Goal: Navigation & Orientation: Find specific page/section

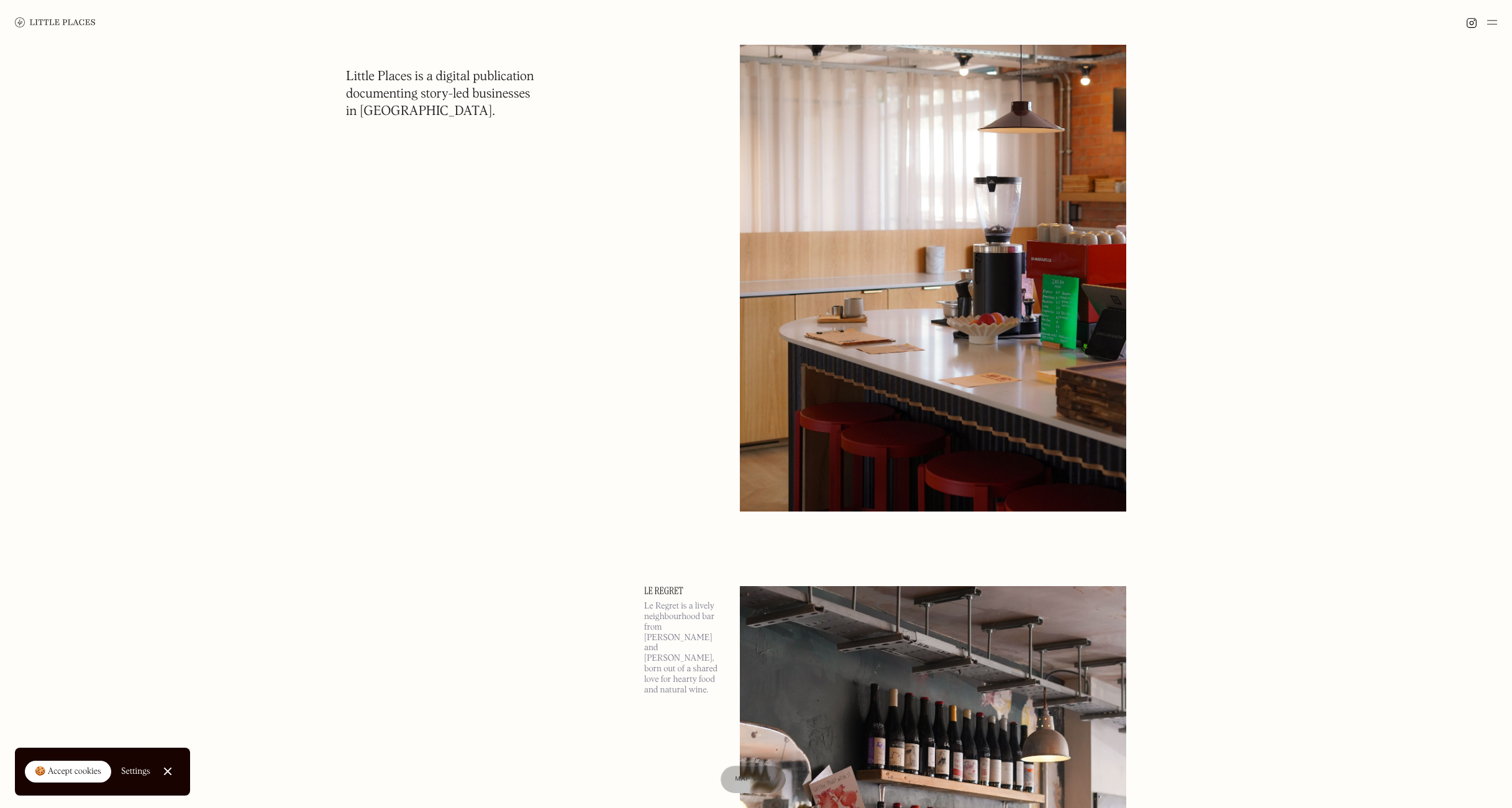
scroll to position [2654, 0]
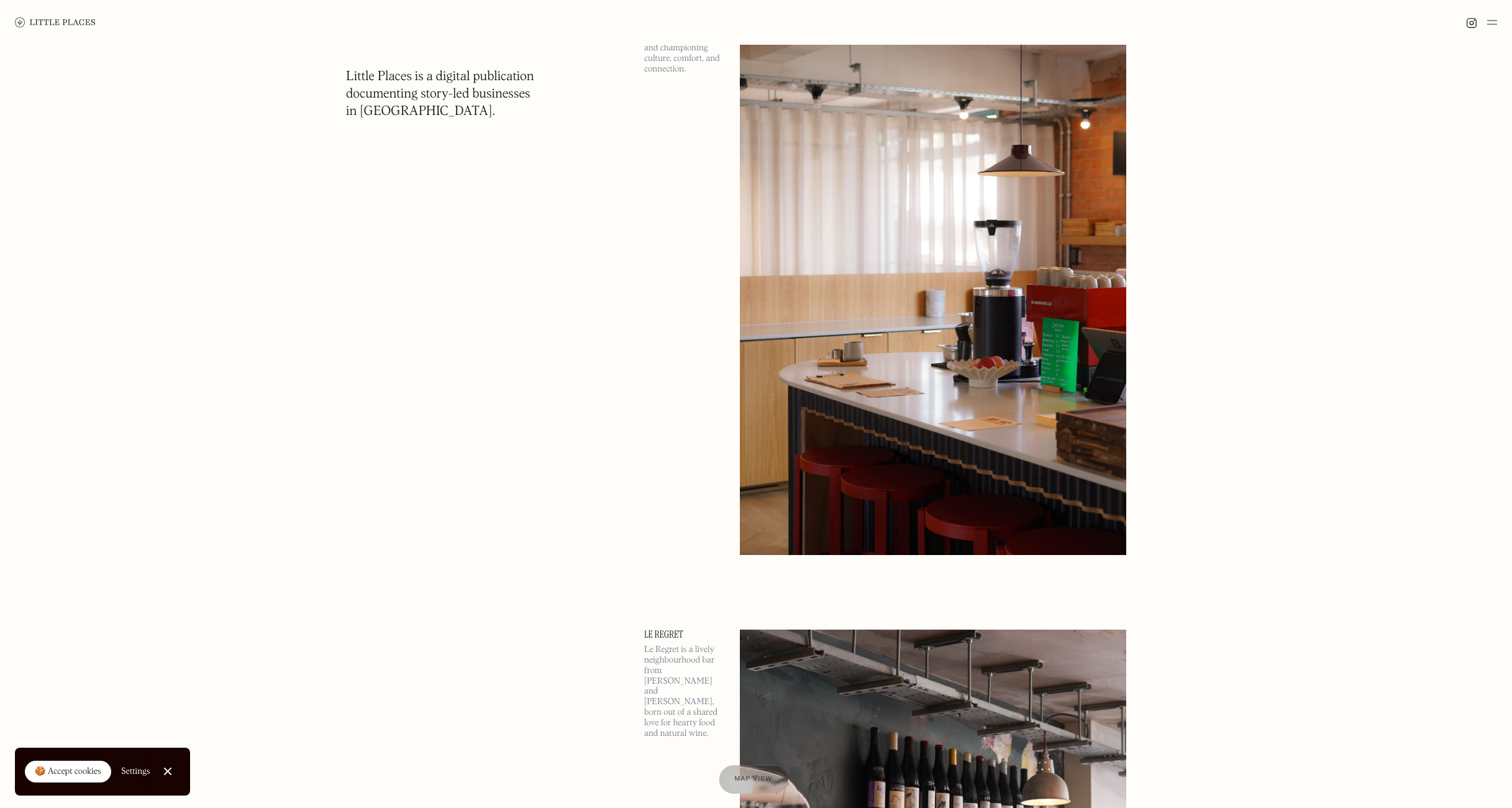
click at [739, 783] on div "Map view" at bounding box center [754, 779] width 38 height 13
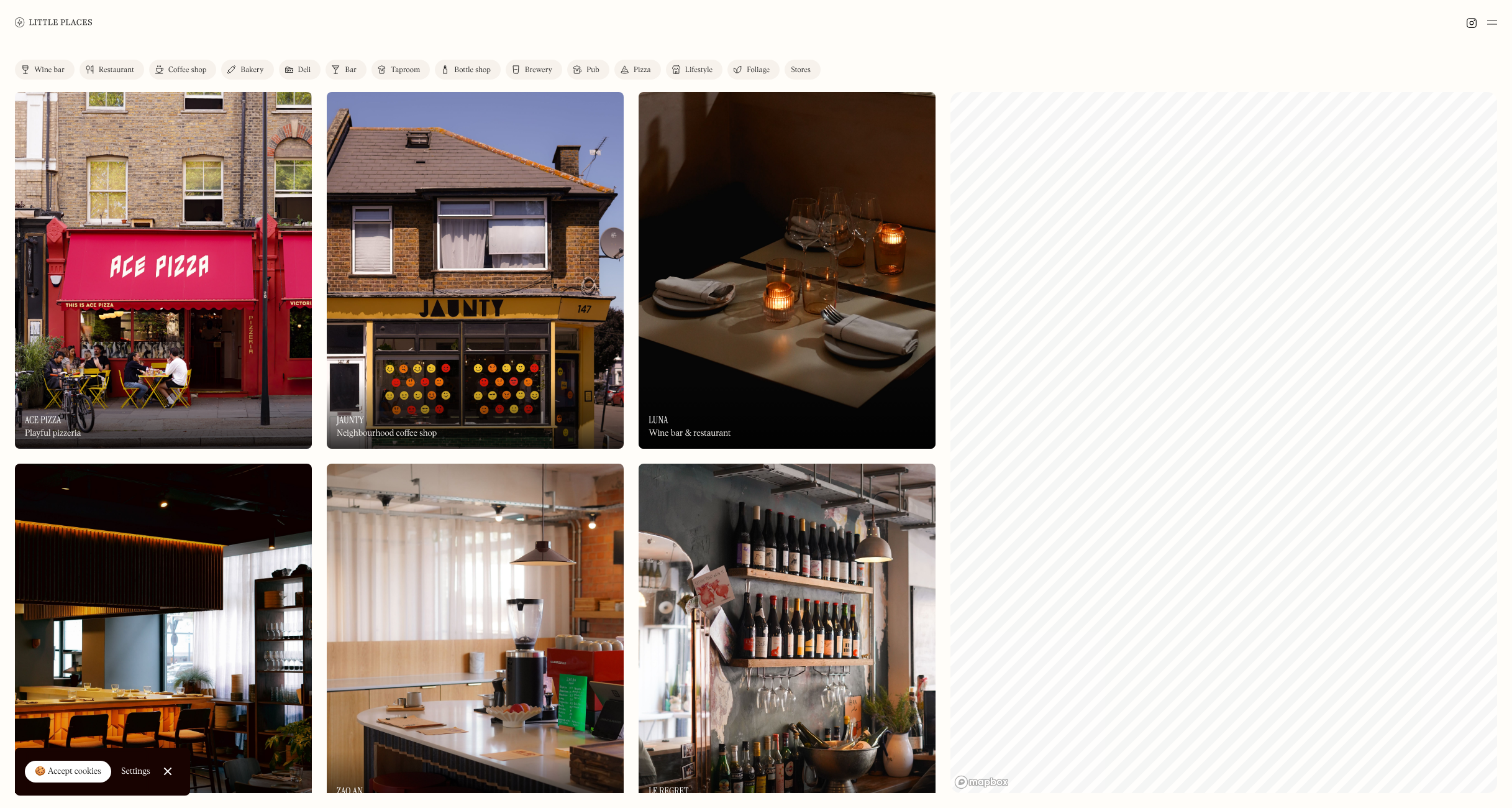
click at [76, 22] on img at bounding box center [54, 22] width 78 height 10
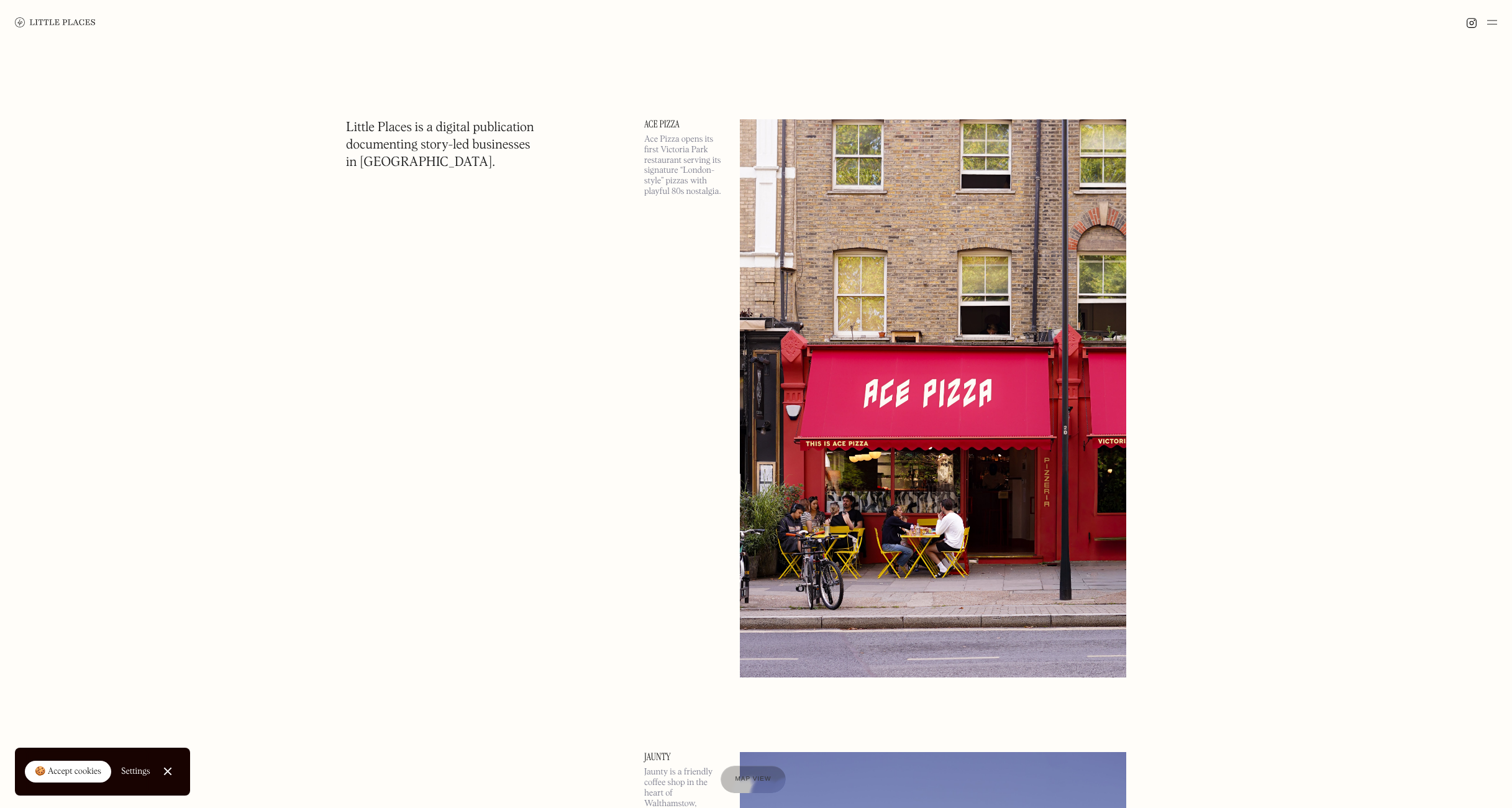
click at [750, 313] on img at bounding box center [933, 398] width 386 height 558
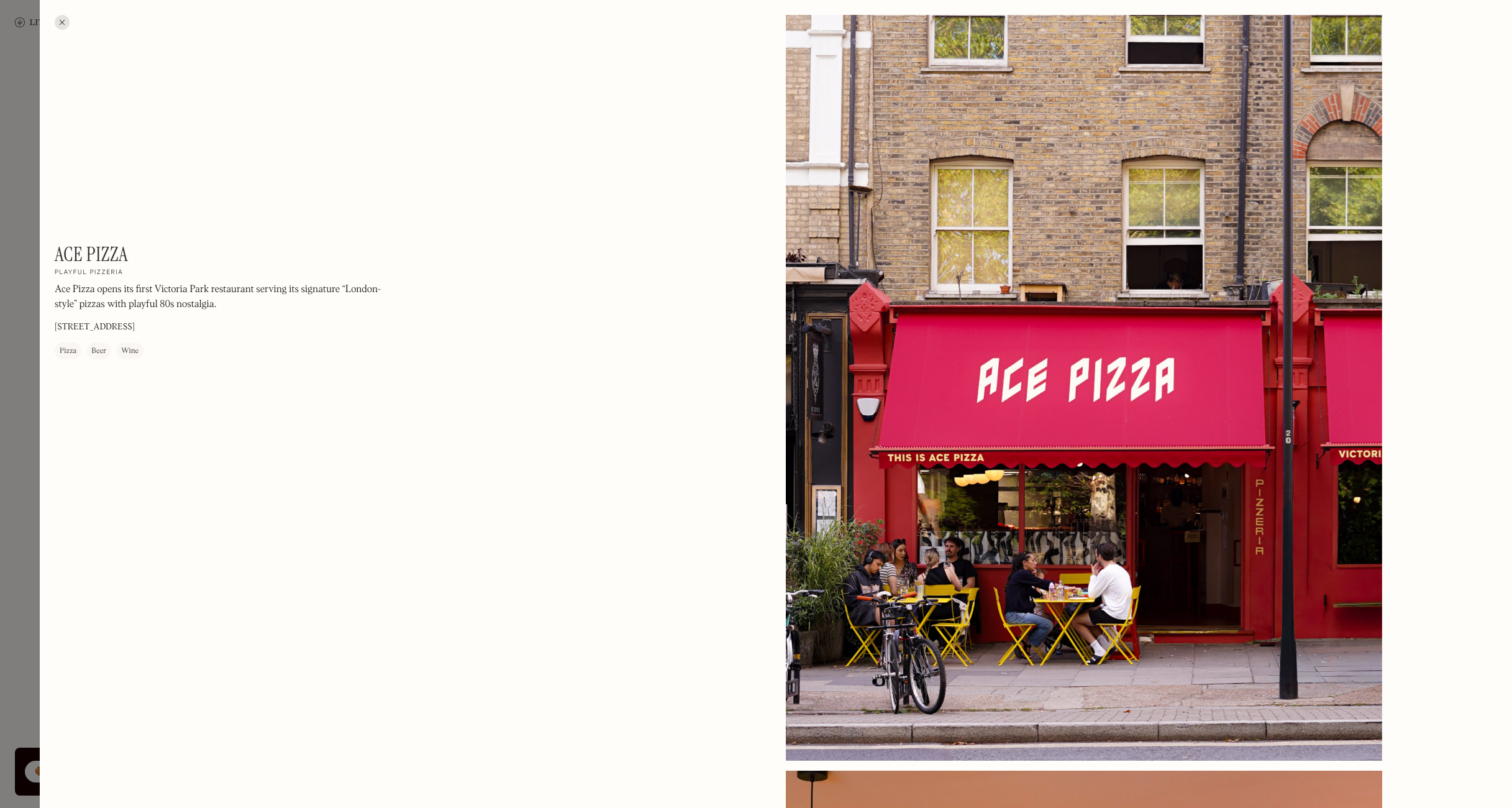
click at [68, 20] on div at bounding box center [62, 22] width 15 height 15
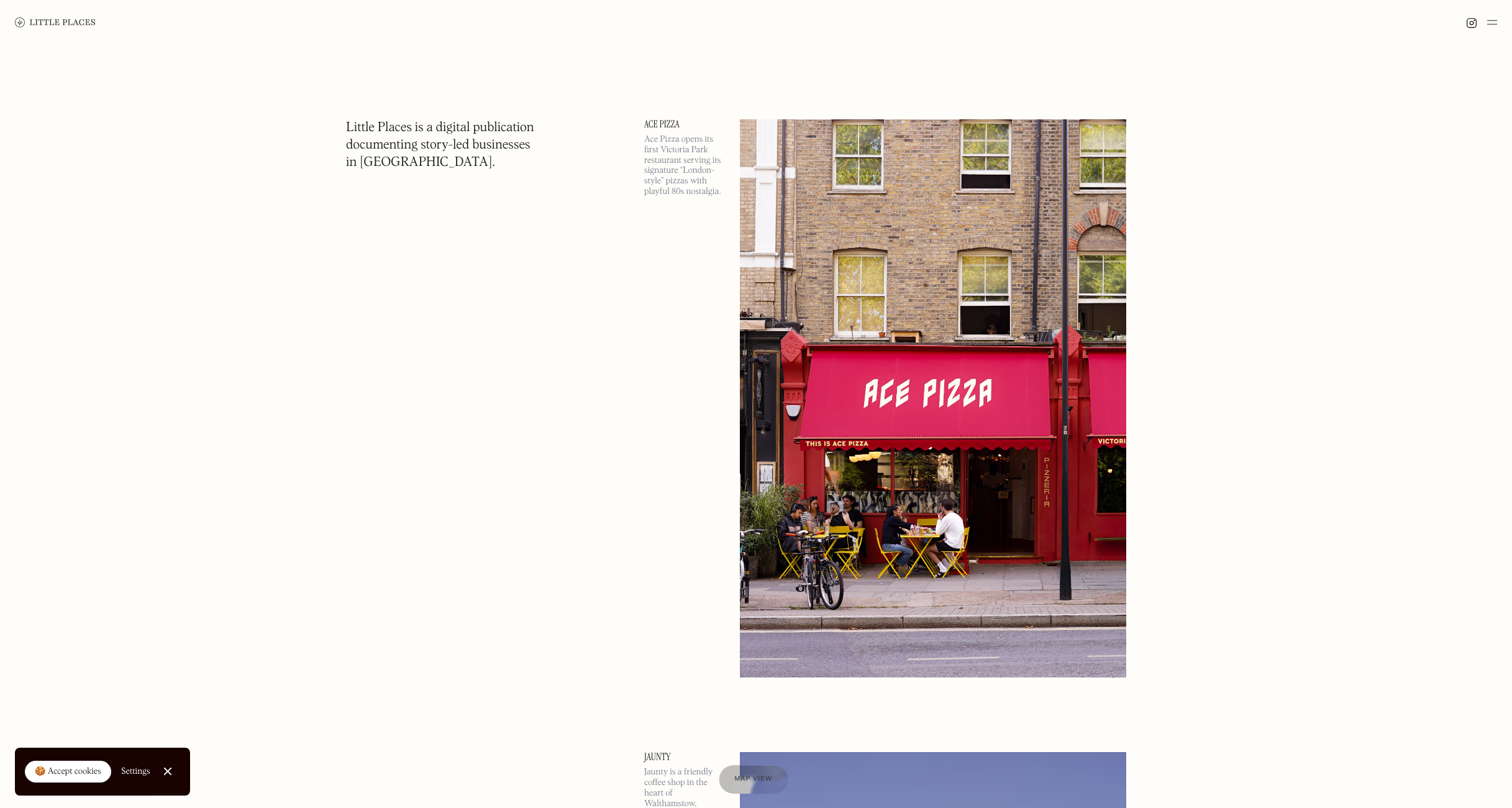
click at [776, 772] on div at bounding box center [753, 779] width 69 height 29
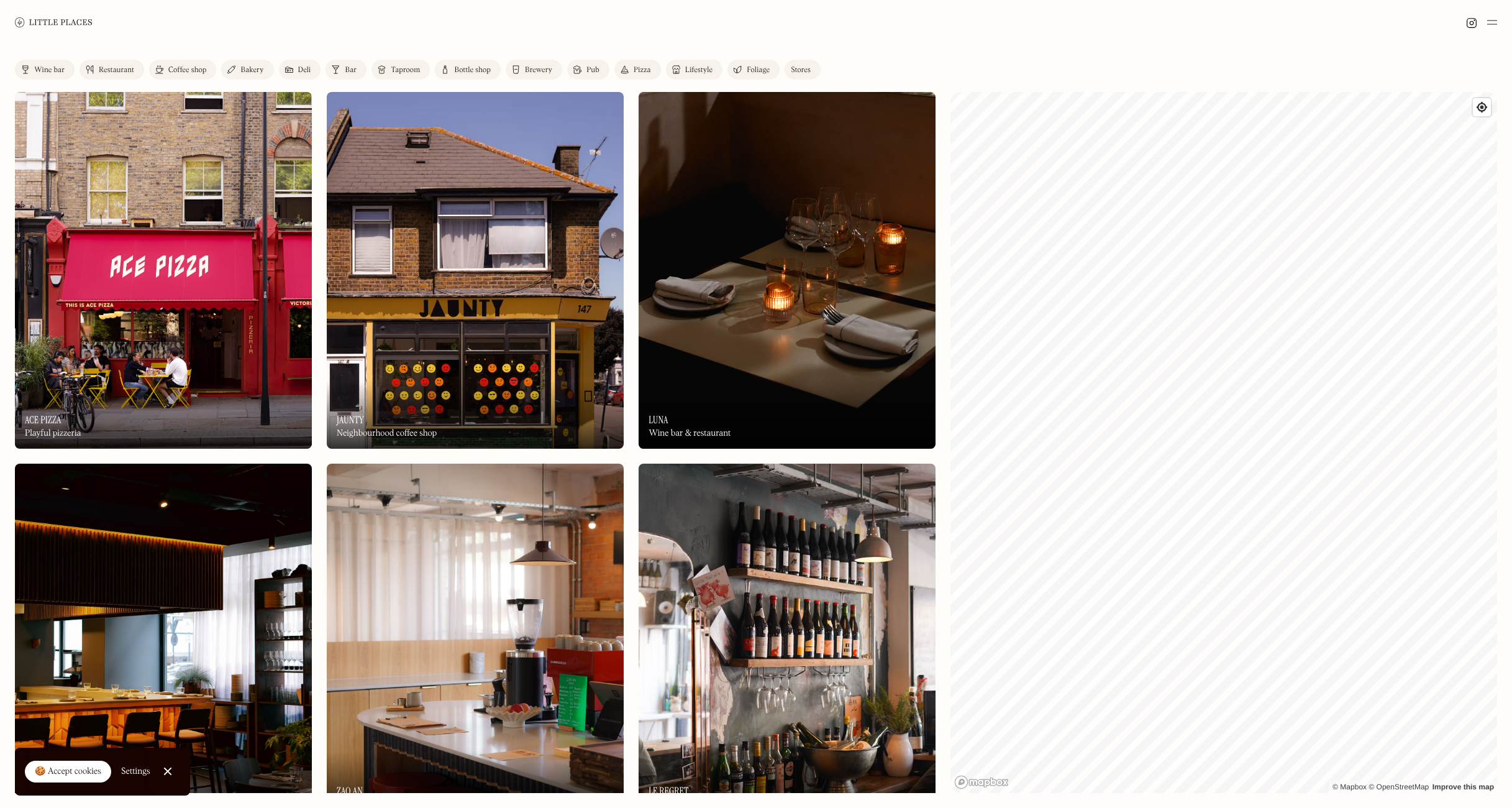
click at [712, 65] on link "Lifestyle" at bounding box center [694, 69] width 56 height 20
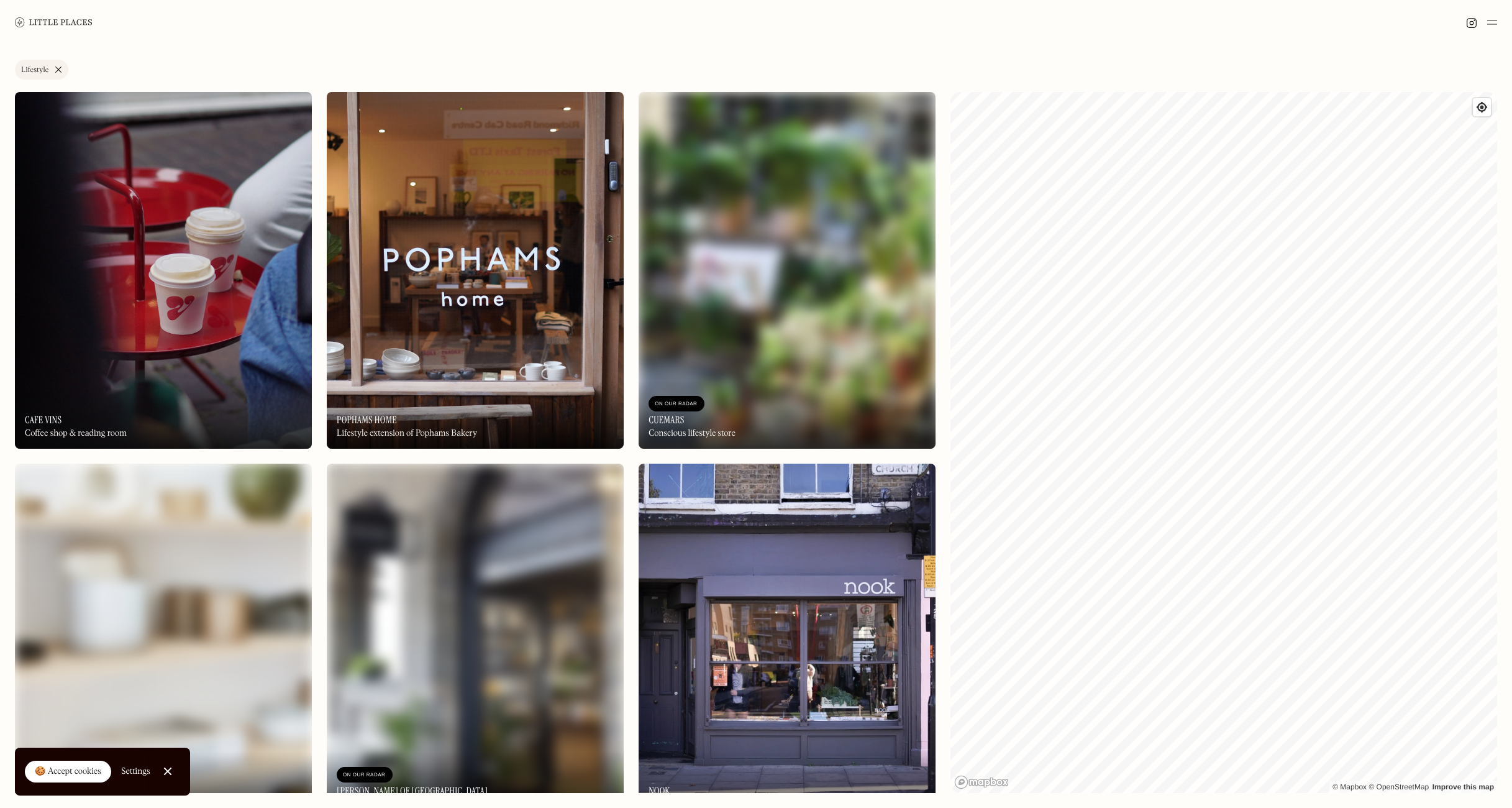
click at [1492, 24] on img at bounding box center [1492, 22] width 10 height 15
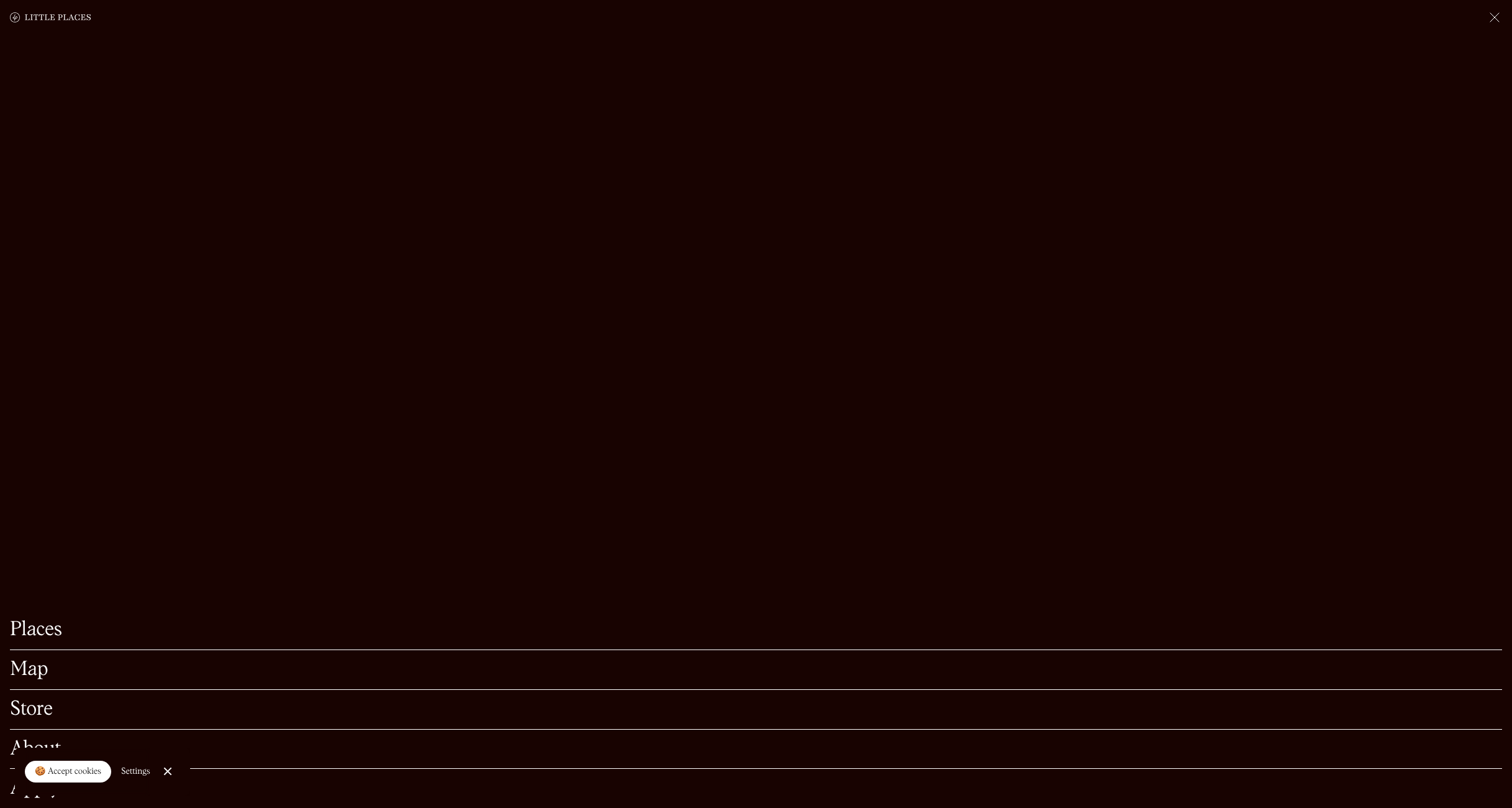
click at [1492, 24] on img at bounding box center [1495, 18] width 15 height 15
